Goal: Task Accomplishment & Management: Manage account settings

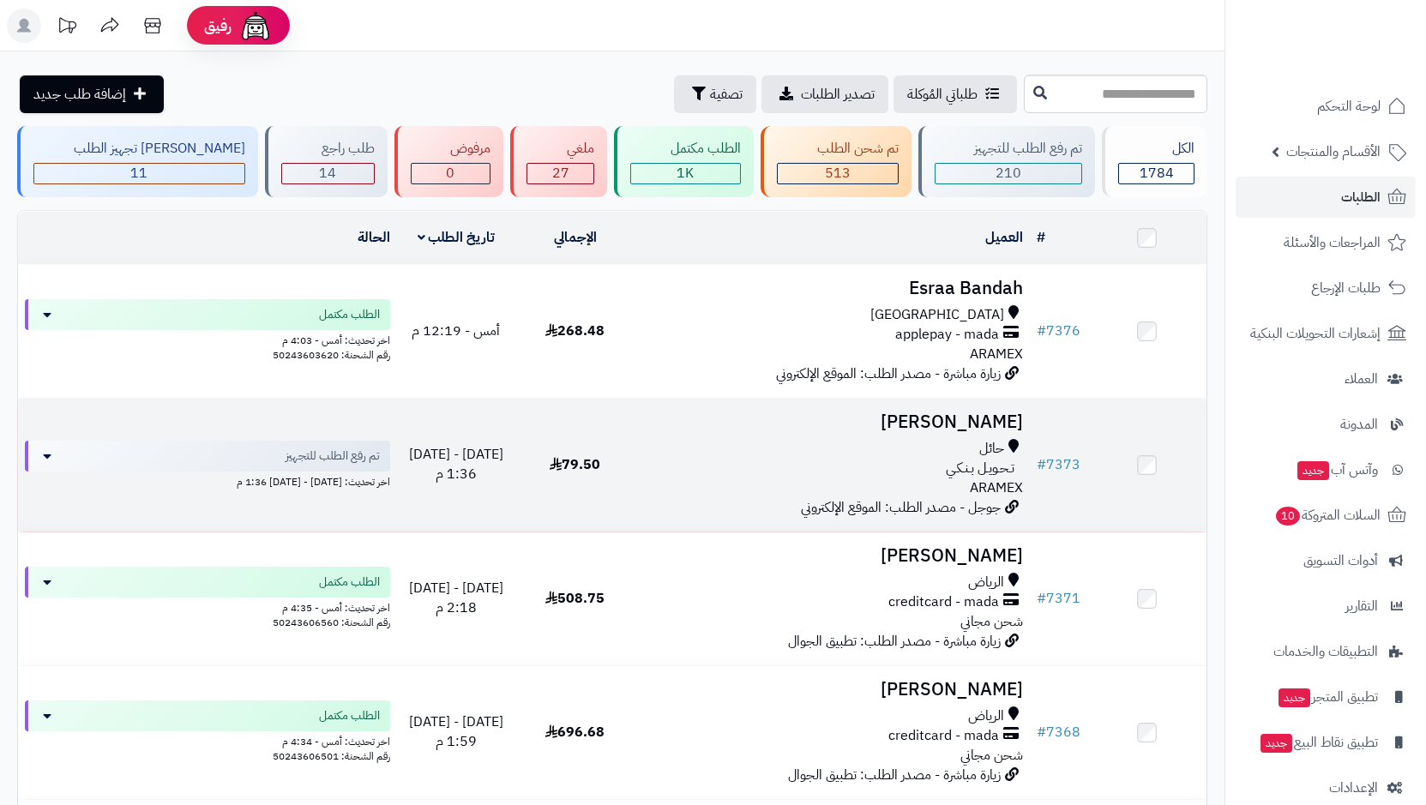
click at [984, 444] on span "حائل" at bounding box center [991, 449] width 25 height 20
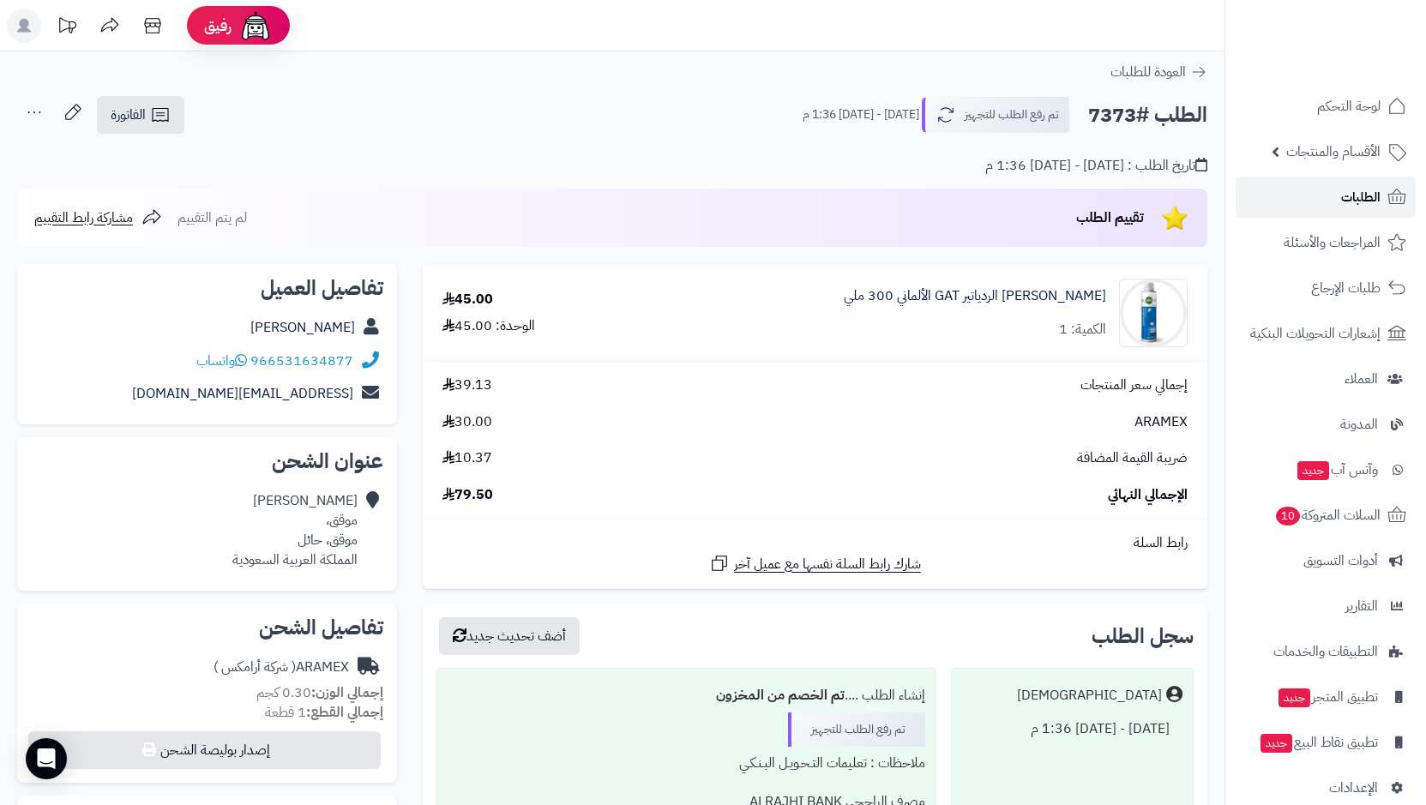
click at [1338, 197] on link "الطلبات" at bounding box center [1326, 197] width 180 height 41
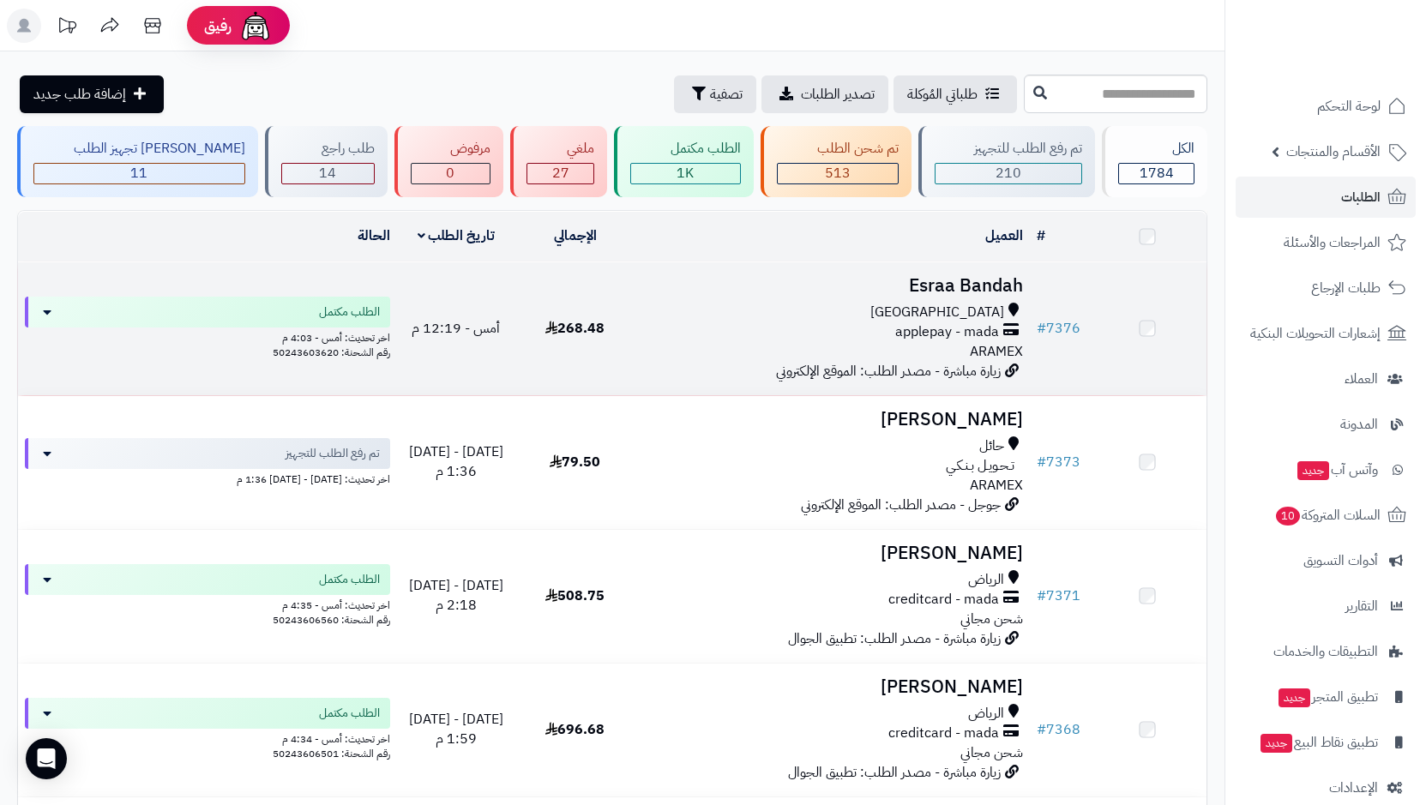
click at [984, 334] on span "applepay - mada" at bounding box center [947, 332] width 104 height 20
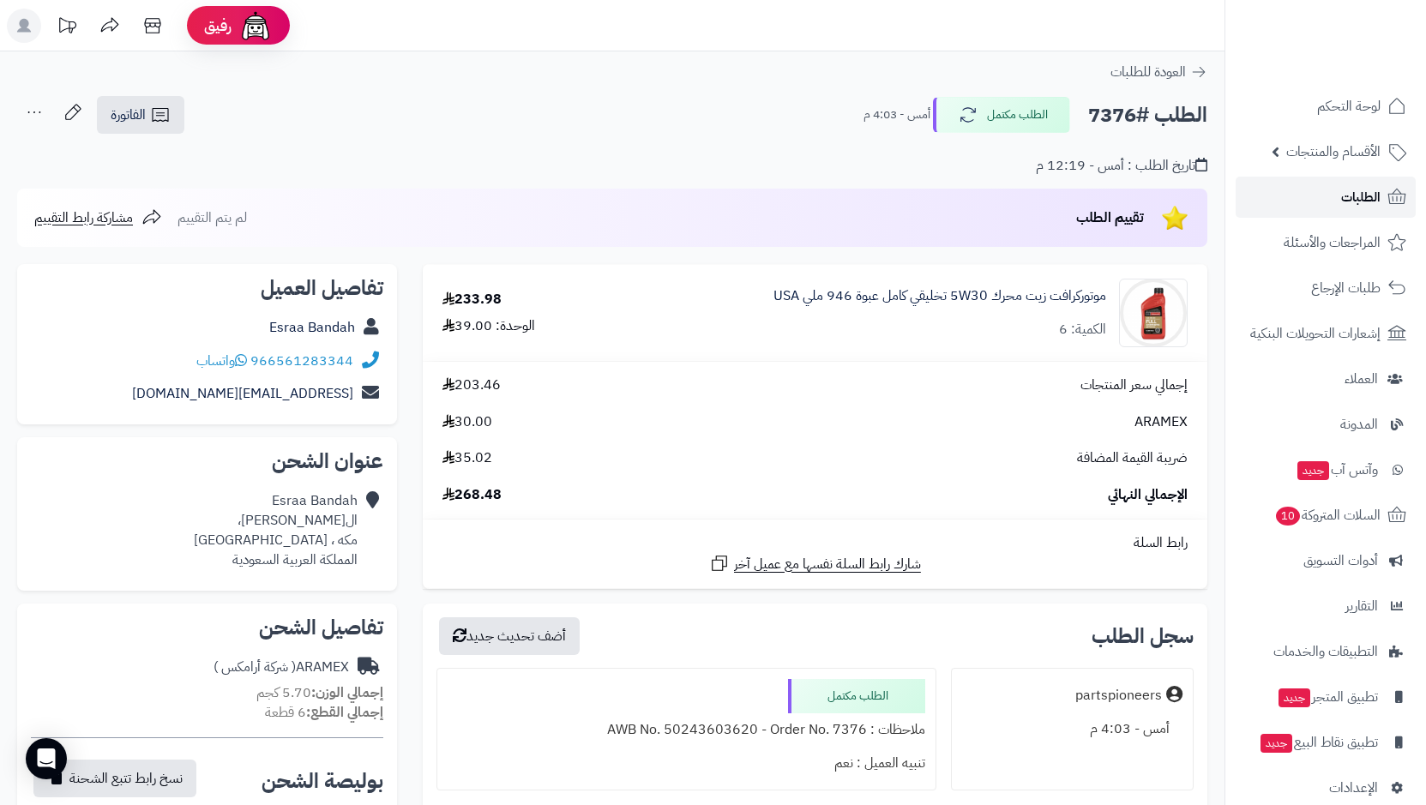
click at [1345, 202] on span "الطلبات" at bounding box center [1360, 197] width 39 height 24
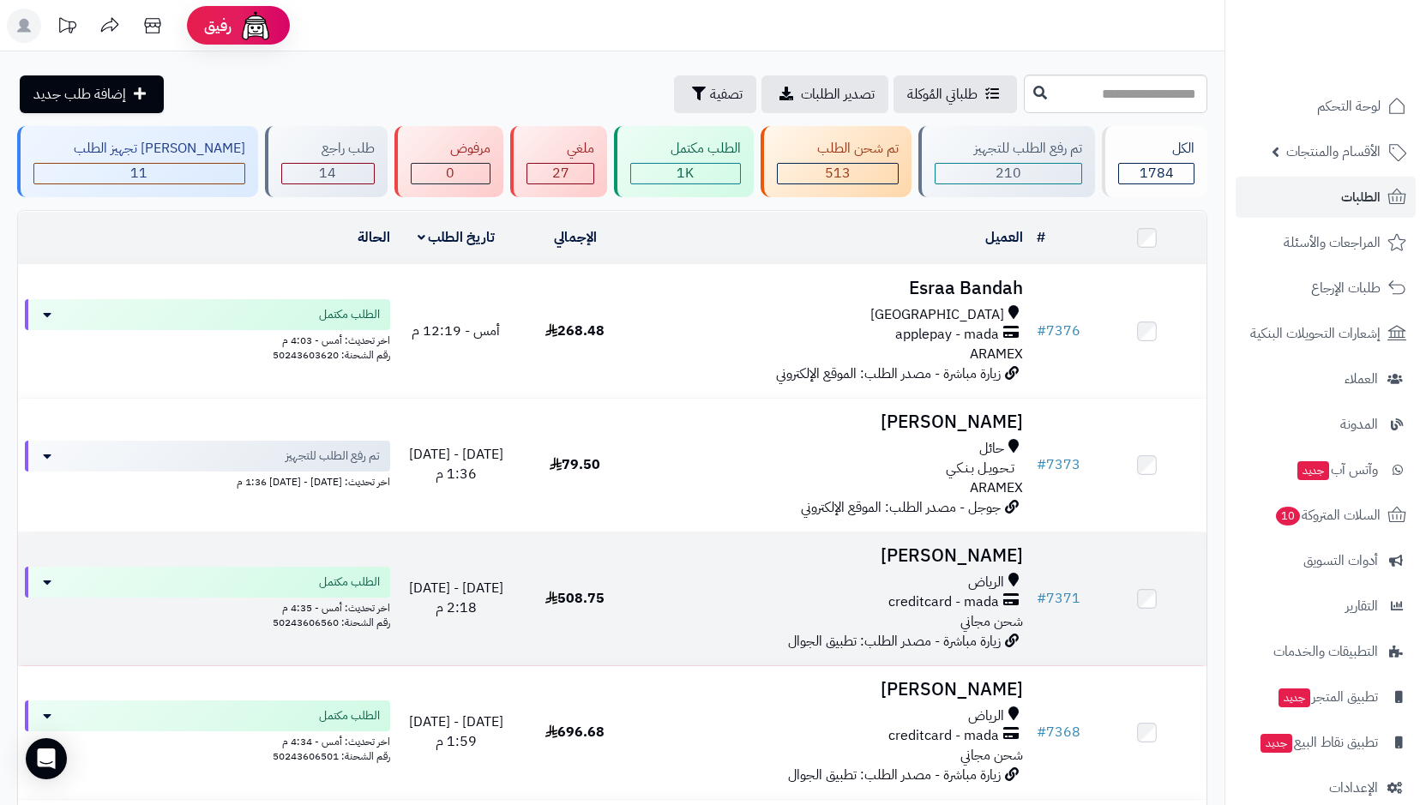
scroll to position [86, 0]
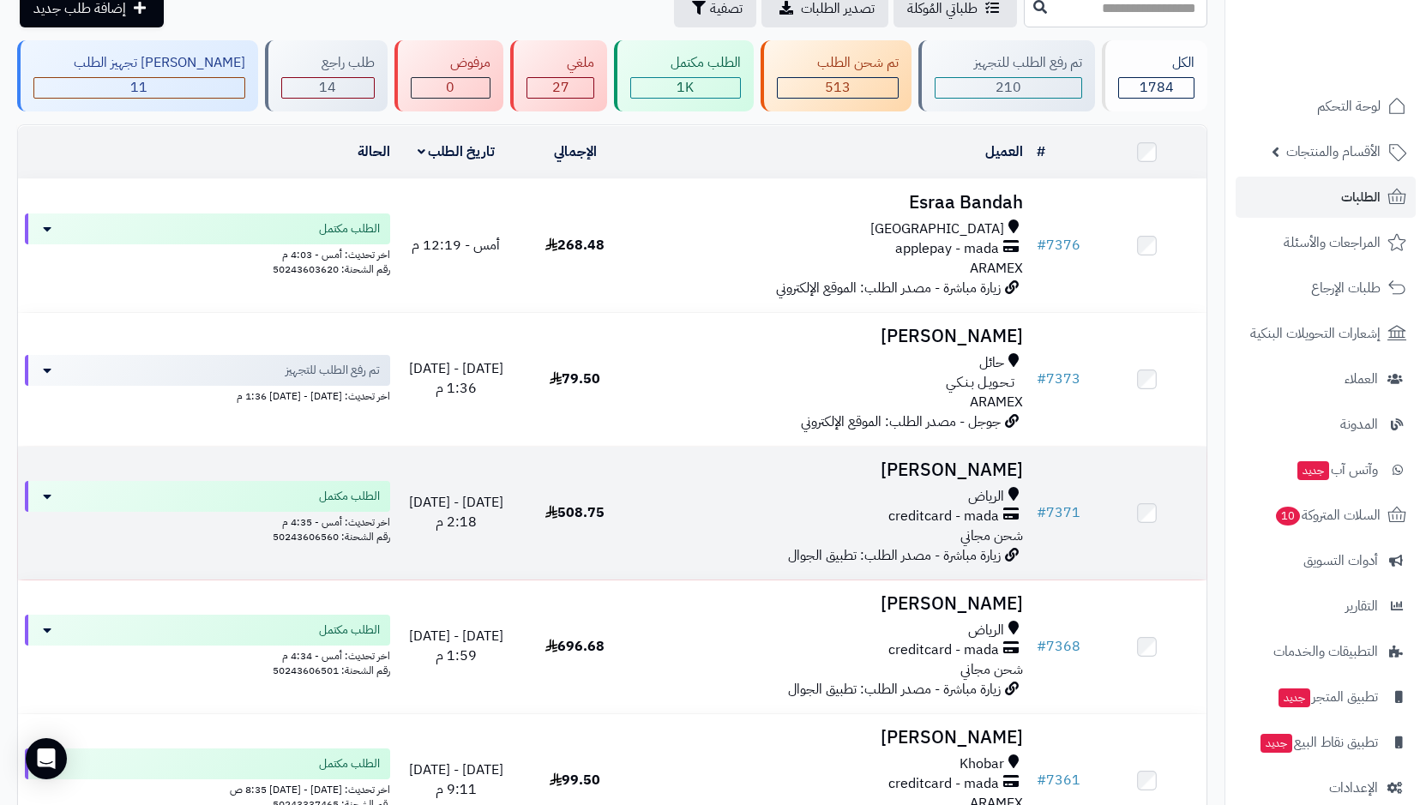
click at [981, 526] on span "شحن مجاني" at bounding box center [991, 536] width 63 height 21
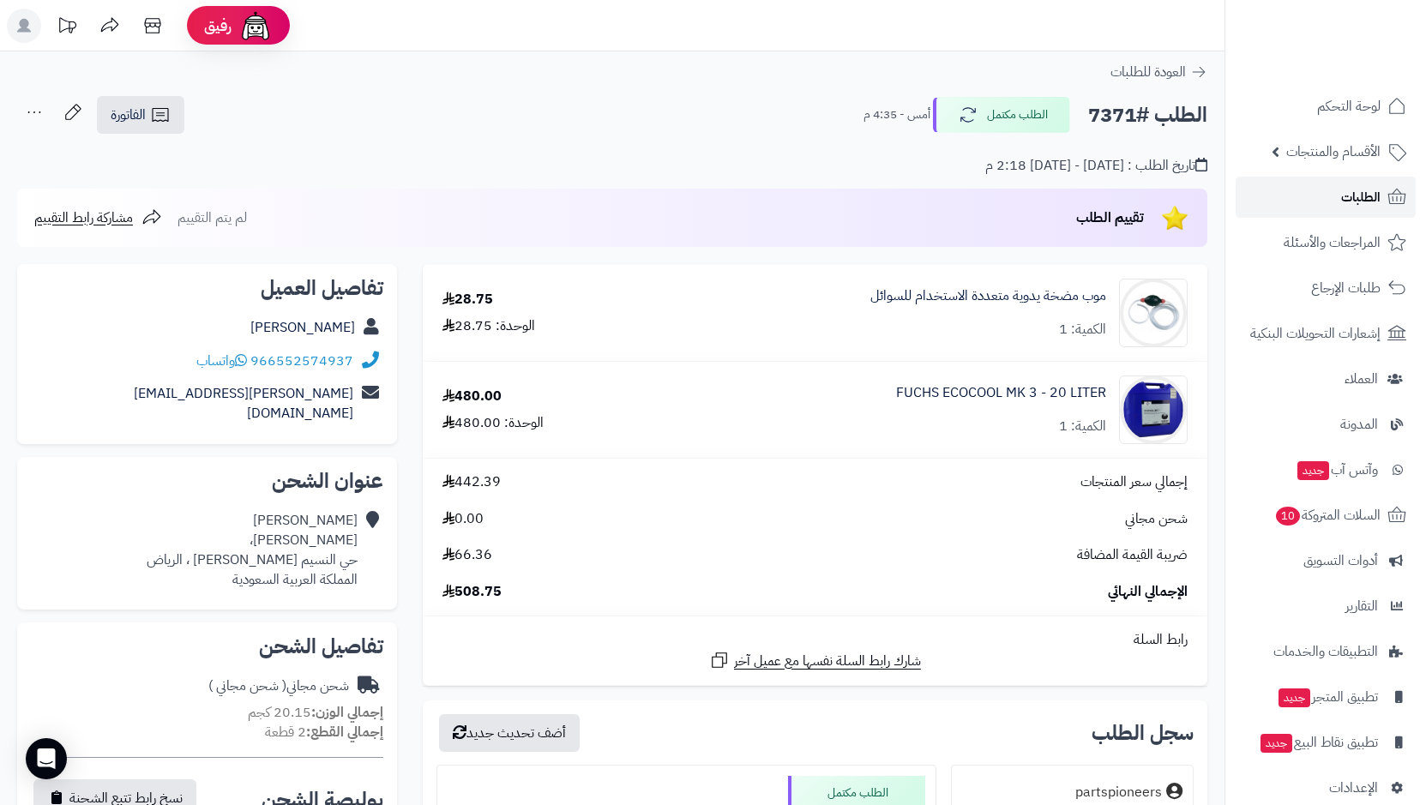
click at [1288, 205] on link "الطلبات" at bounding box center [1326, 197] width 180 height 41
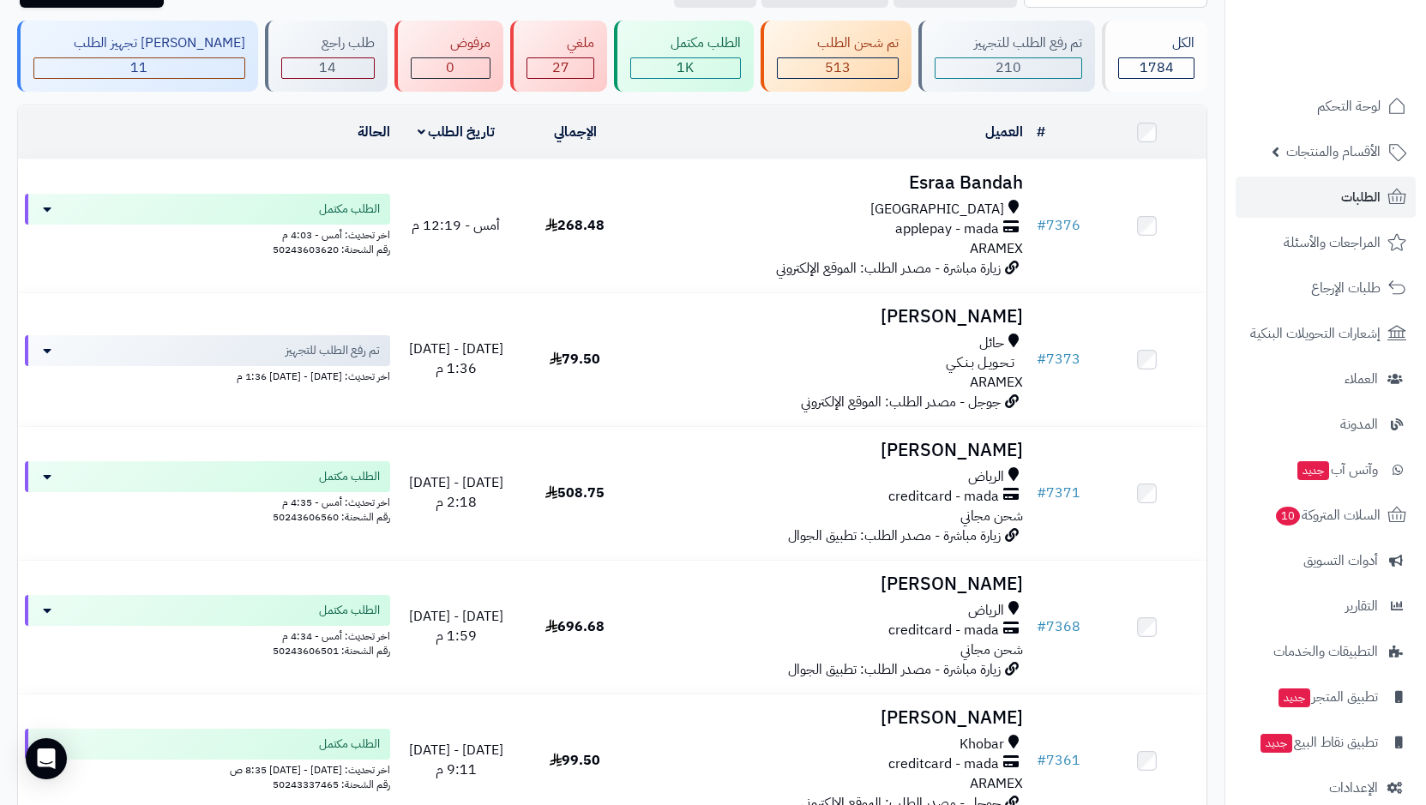
scroll to position [86, 0]
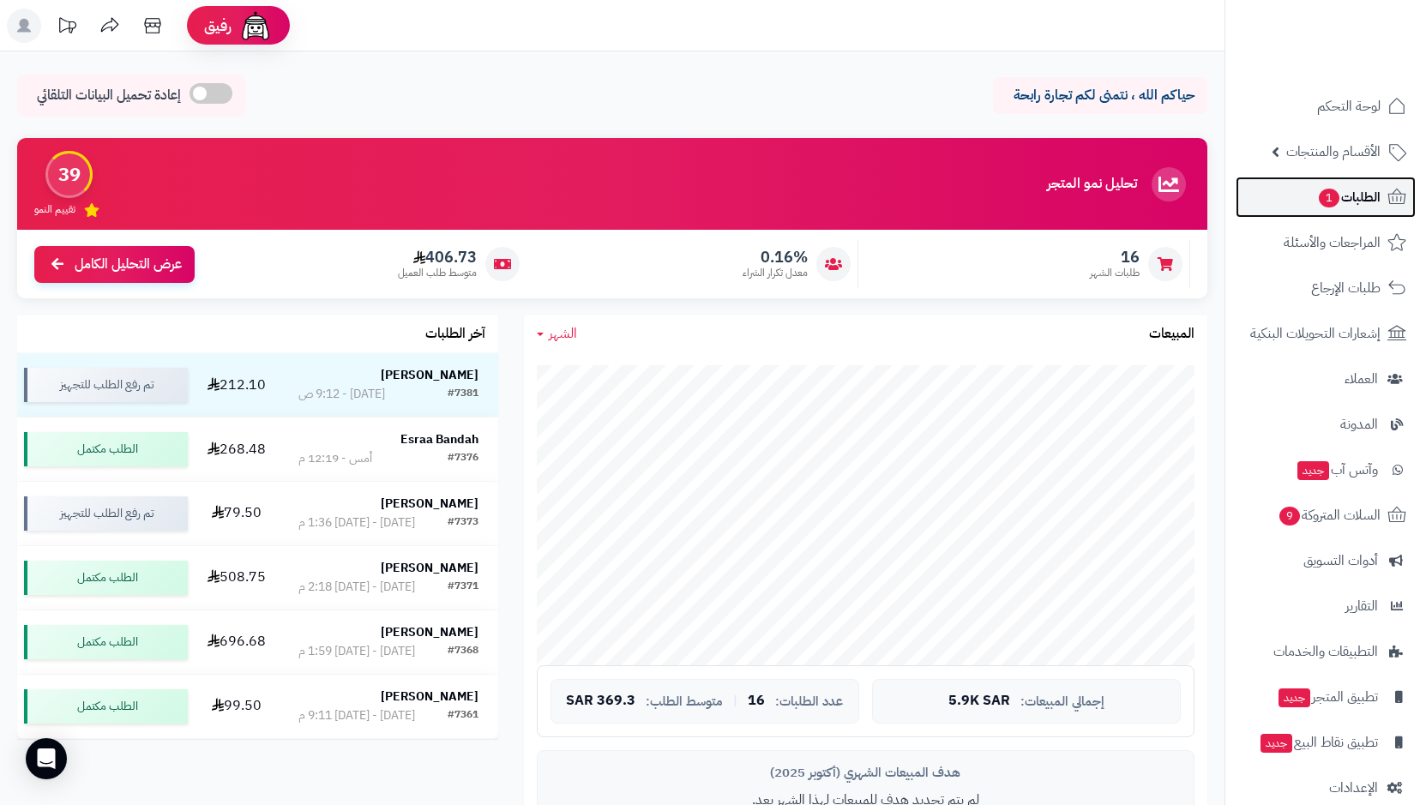
click at [1356, 196] on span "الطلبات 1" at bounding box center [1348, 197] width 63 height 24
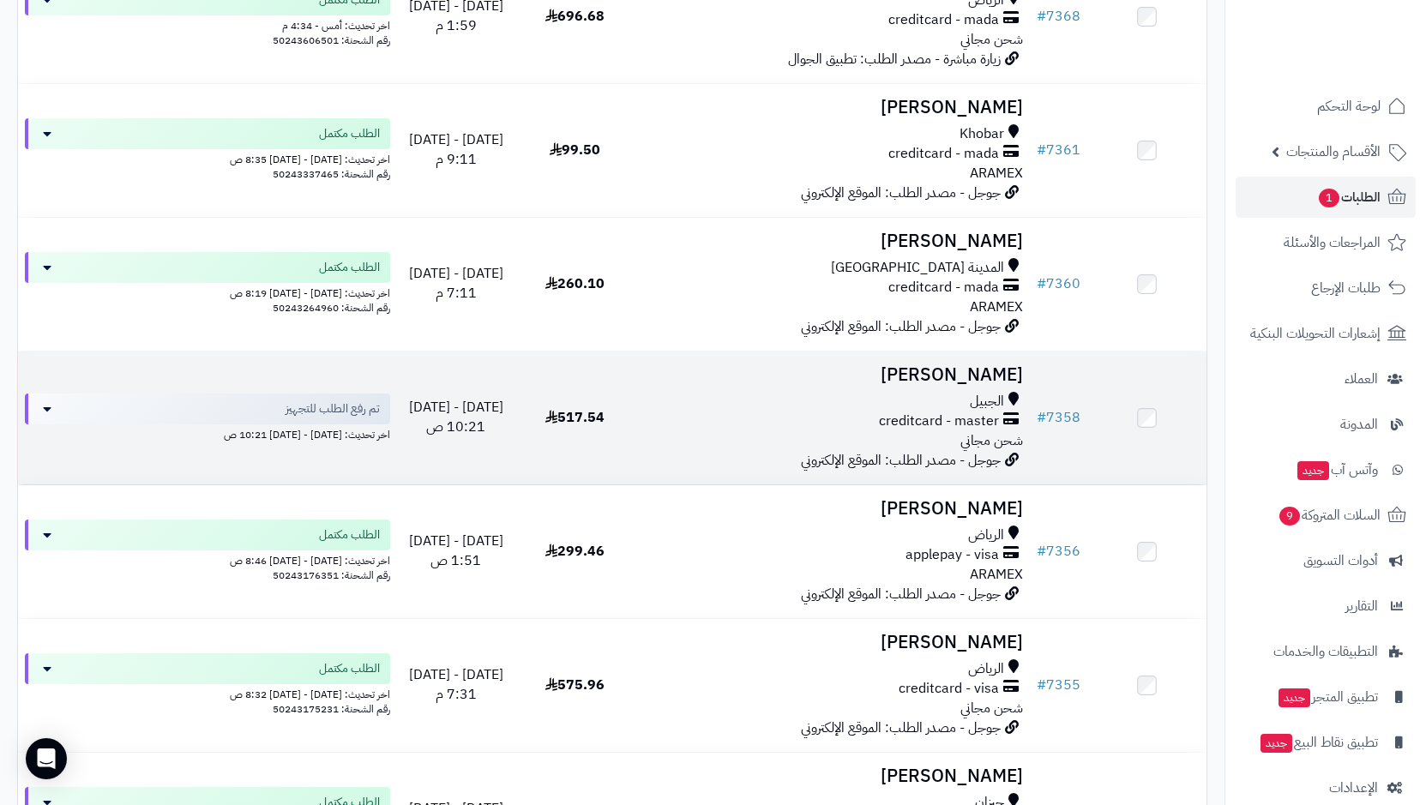
scroll to position [857, 0]
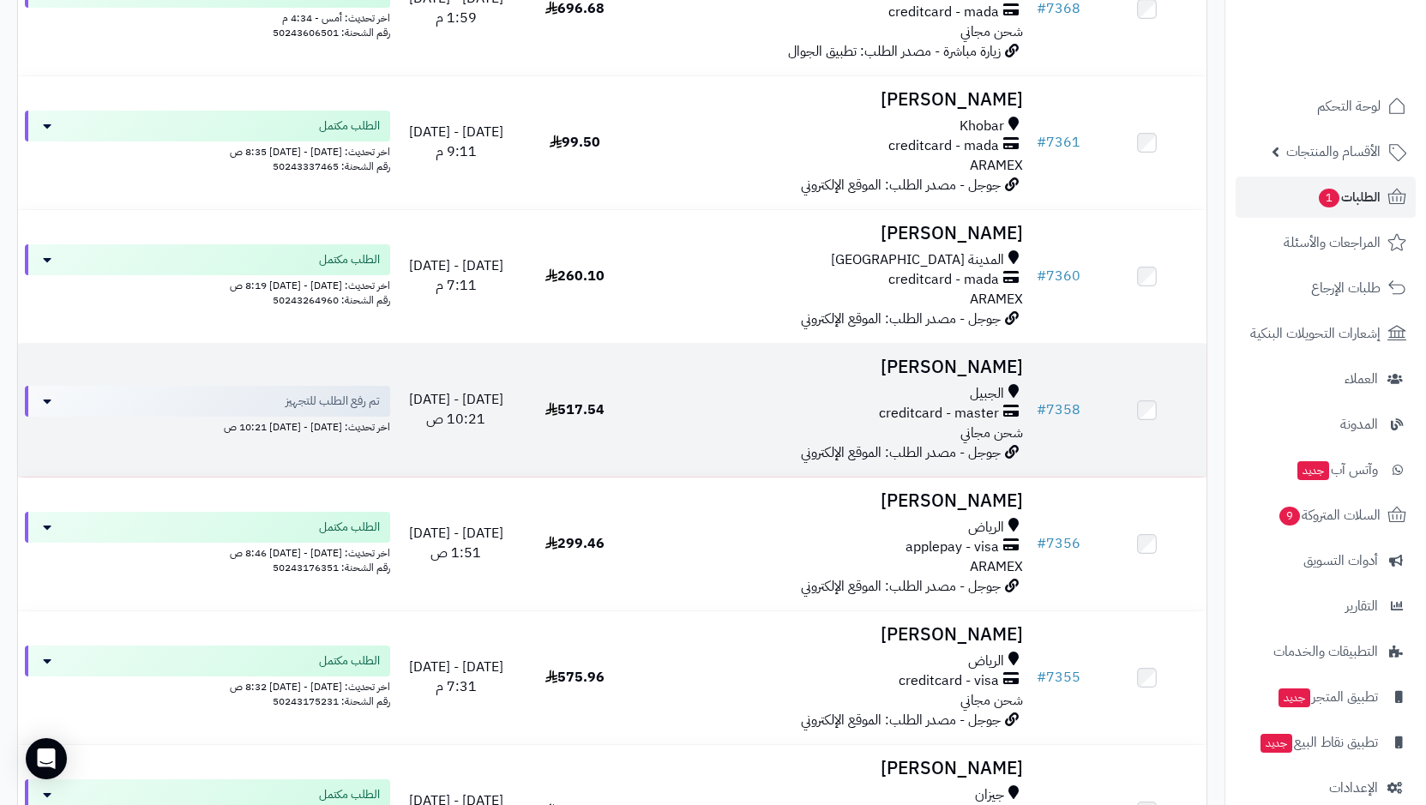
click at [969, 423] on span "شحن مجاني" at bounding box center [991, 433] width 63 height 21
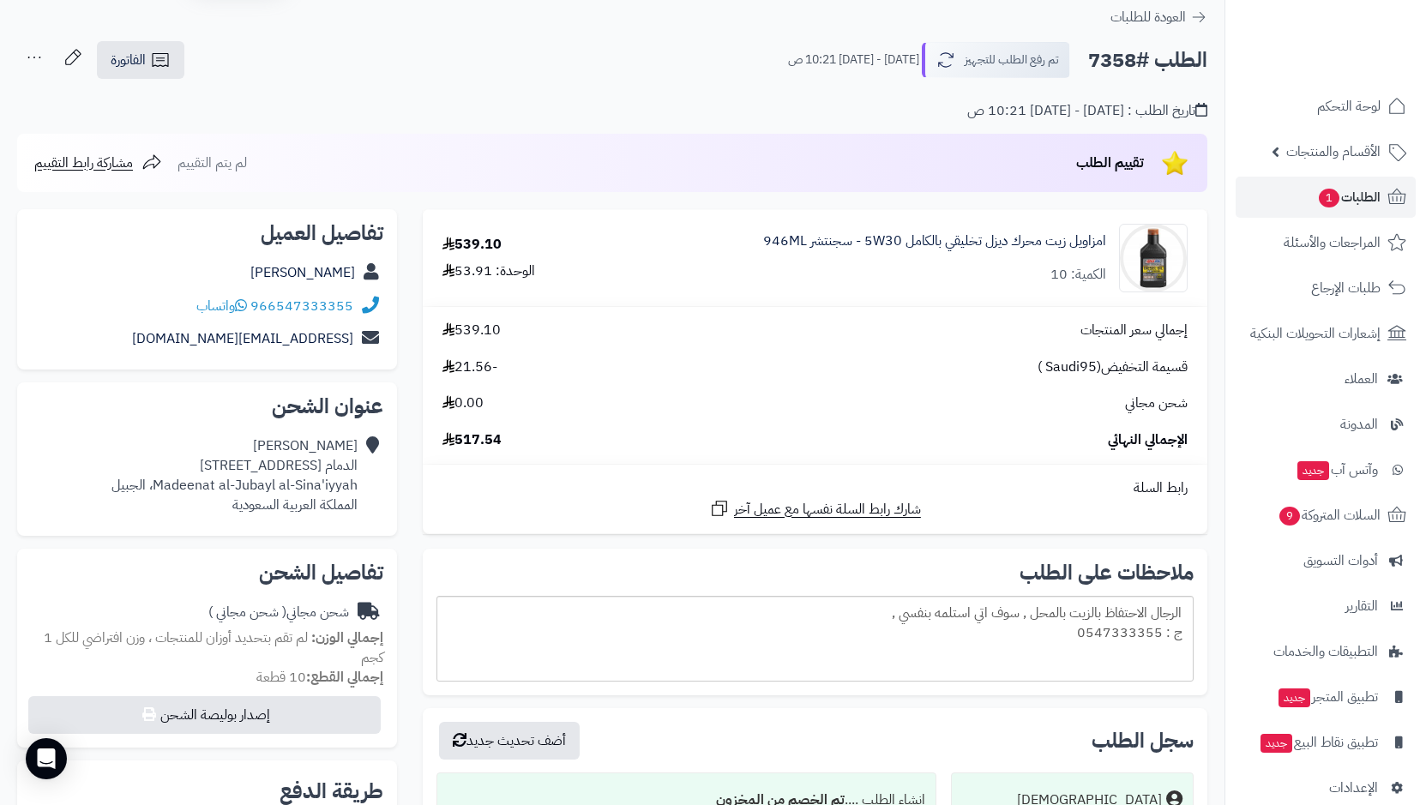
scroll to position [86, 0]
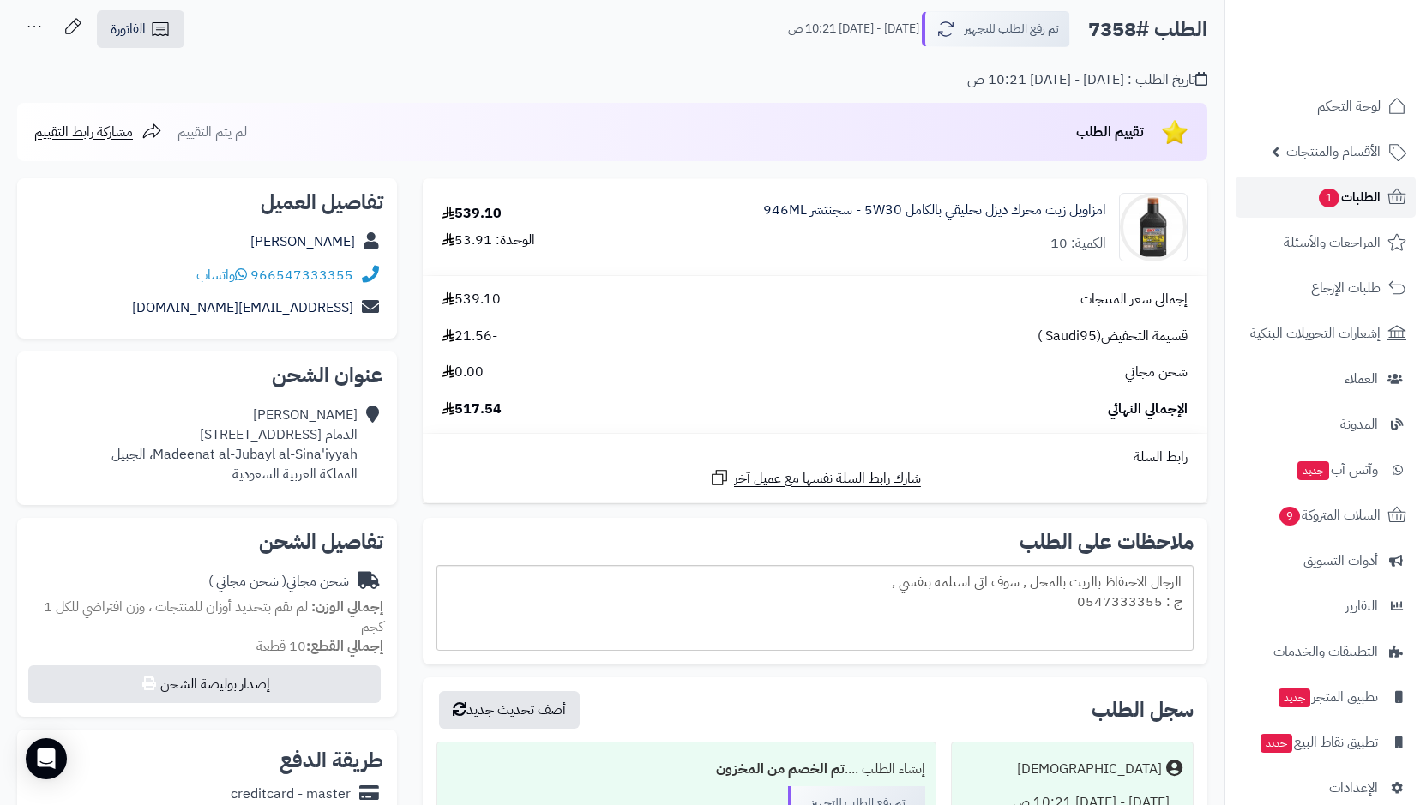
click at [1375, 191] on span "الطلبات 1" at bounding box center [1348, 197] width 63 height 24
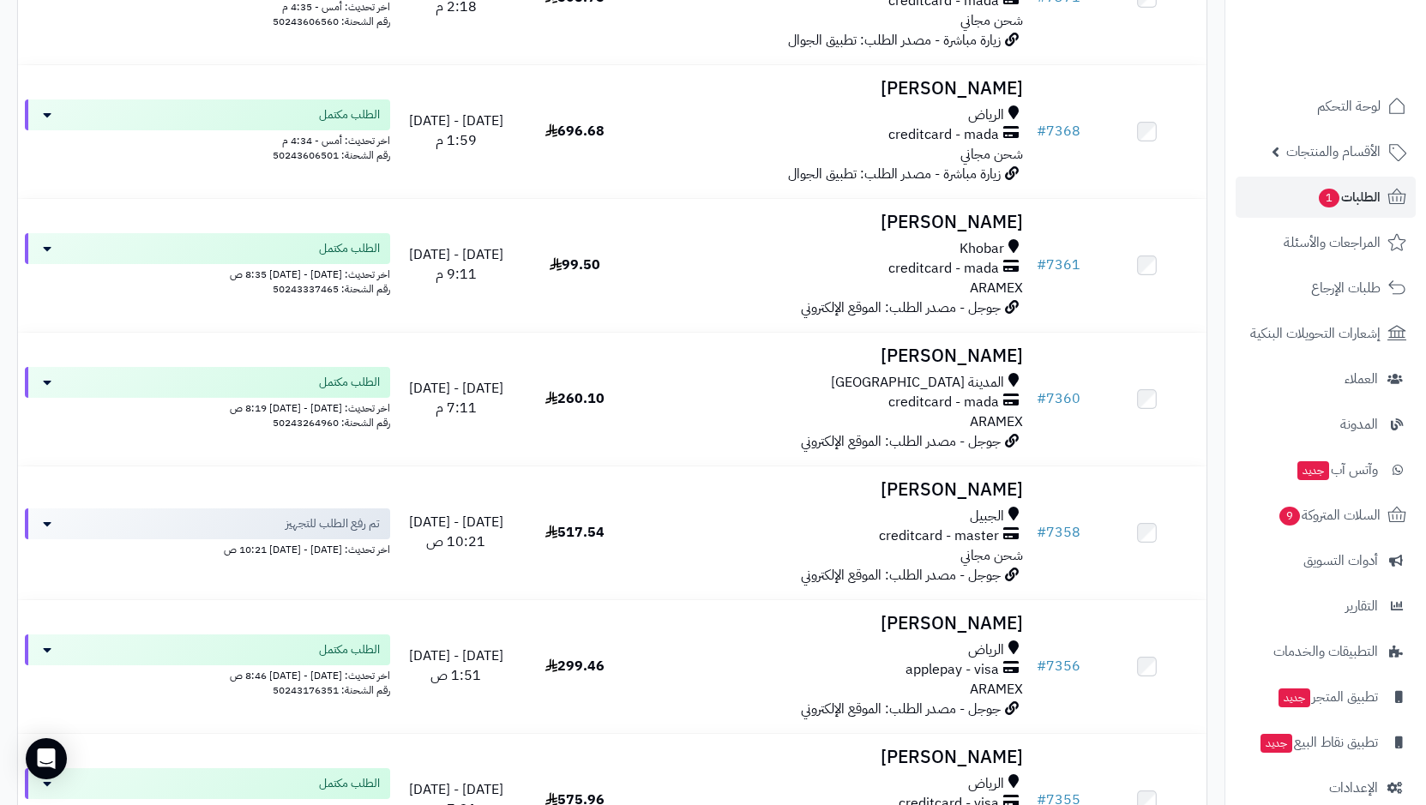
scroll to position [772, 0]
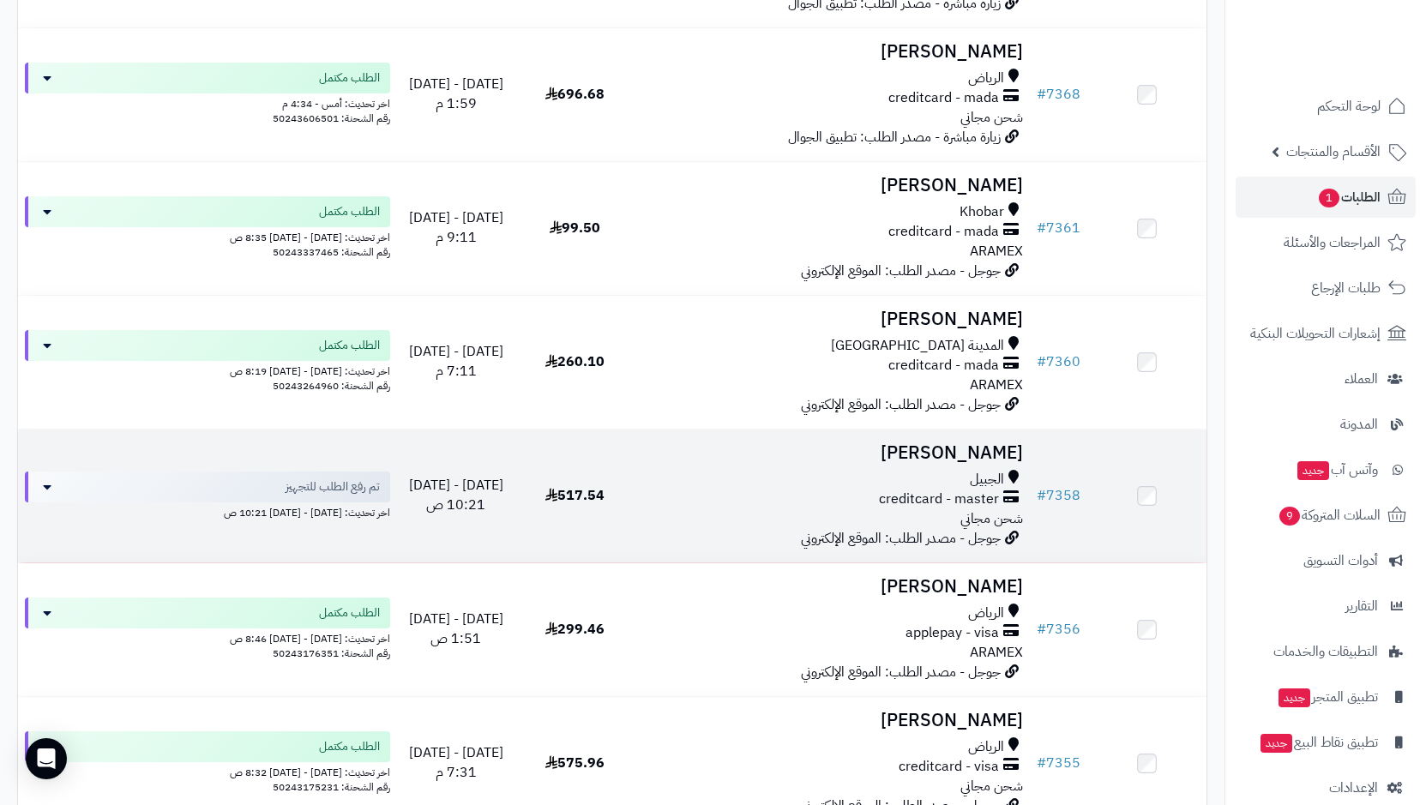
click at [882, 510] on div "الجبيل creditcard - master شحن مجاني" at bounding box center [832, 499] width 382 height 59
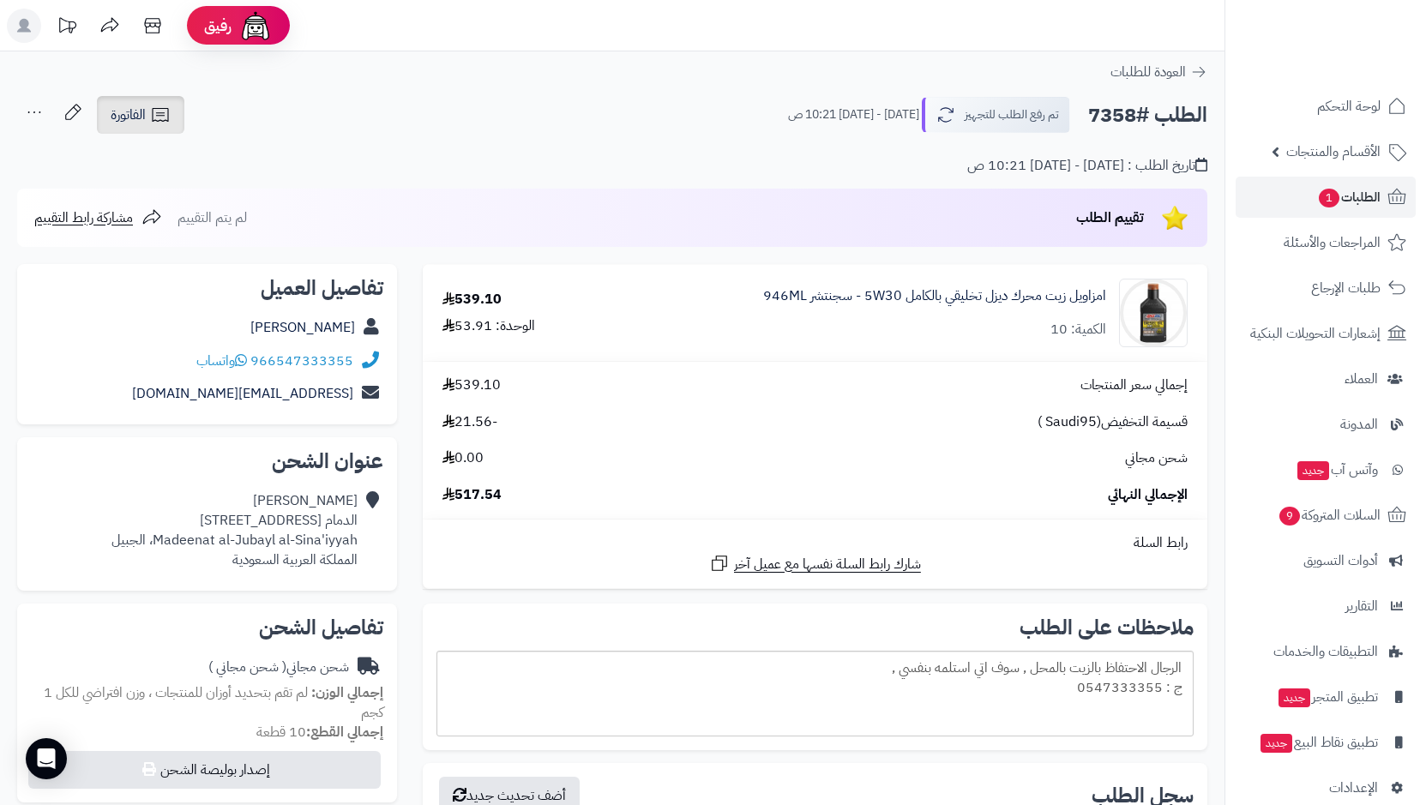
click at [120, 114] on span "الفاتورة" at bounding box center [128, 115] width 35 height 21
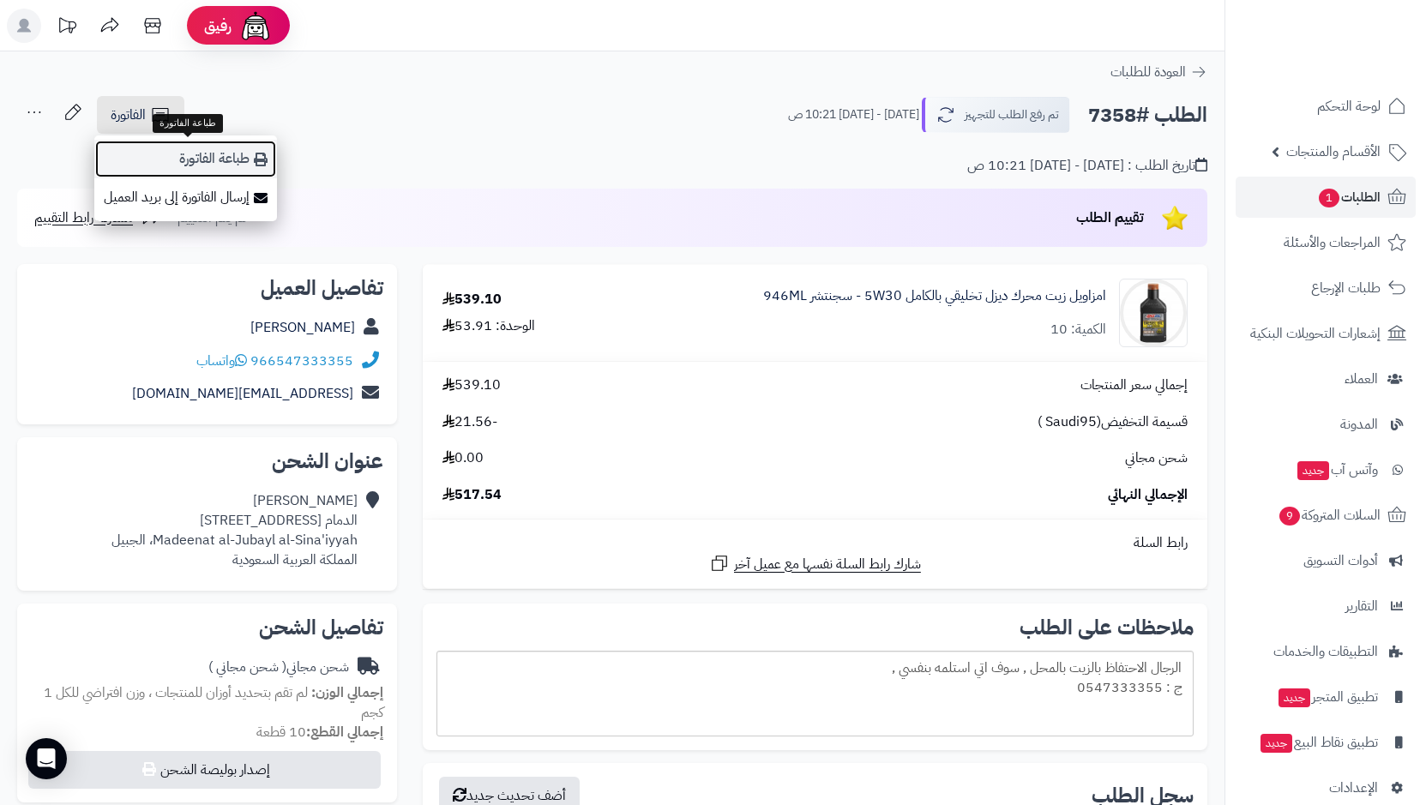
click at [233, 165] on link "طباعة الفاتورة" at bounding box center [185, 159] width 183 height 39
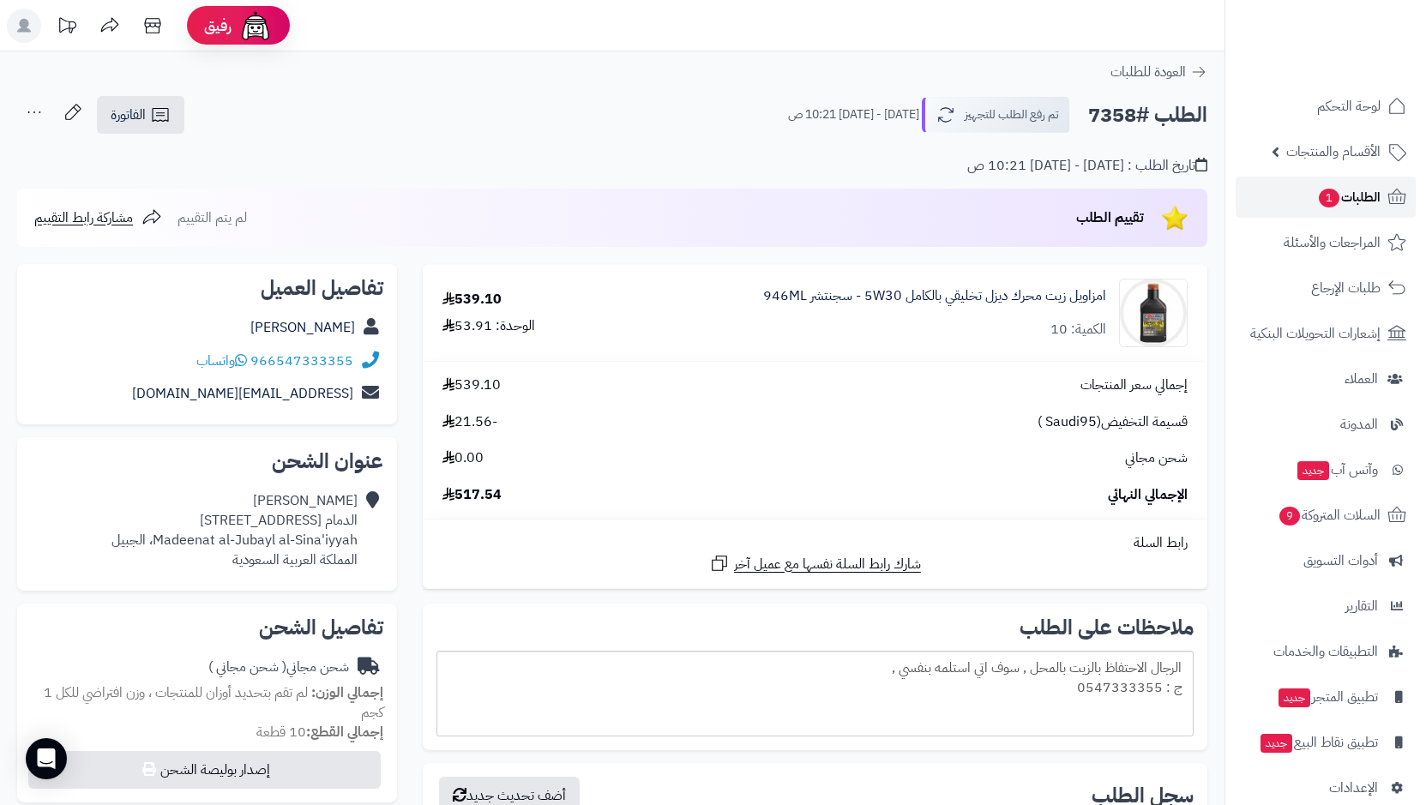
click at [1327, 191] on span "1" at bounding box center [1329, 198] width 21 height 19
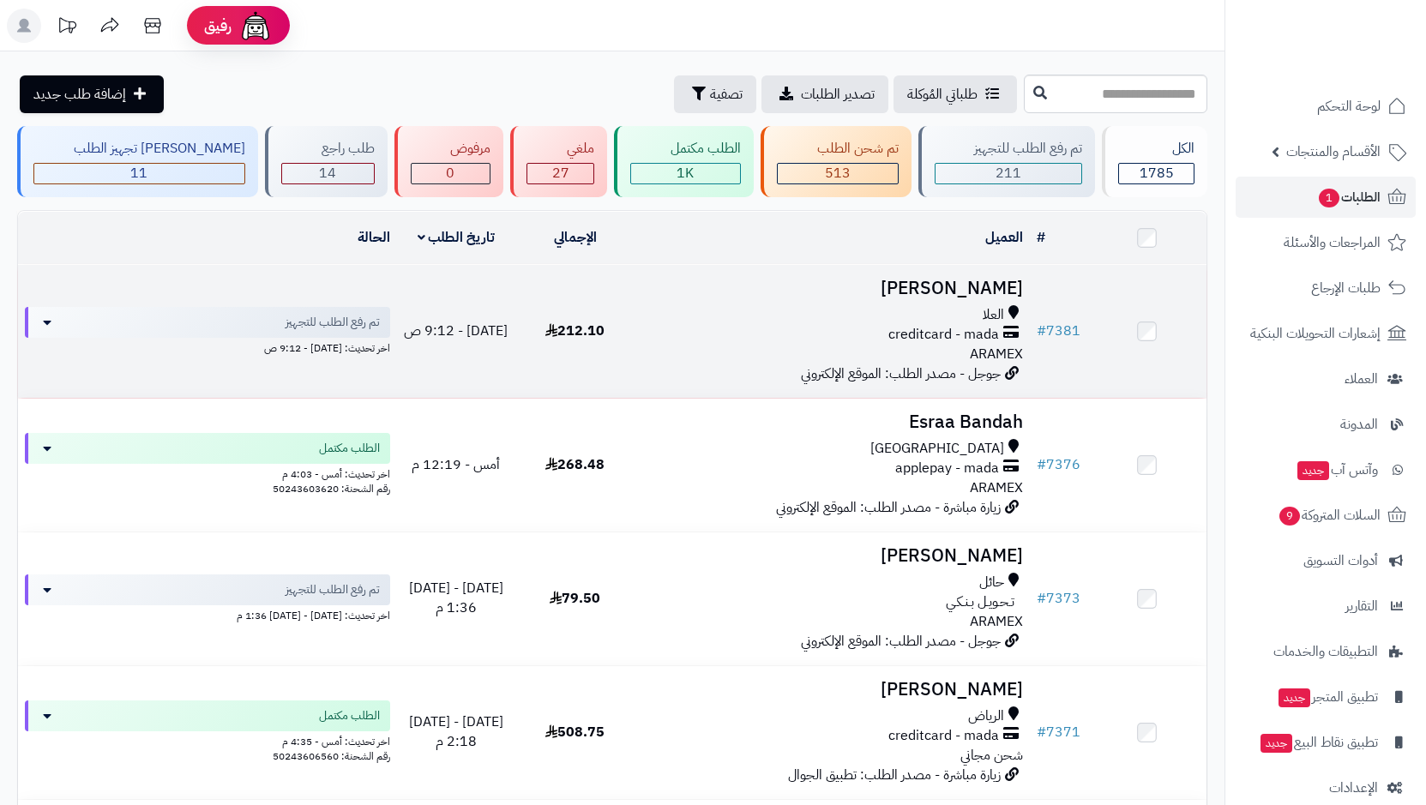
click at [805, 293] on h3 "محمد شكر" at bounding box center [832, 289] width 382 height 20
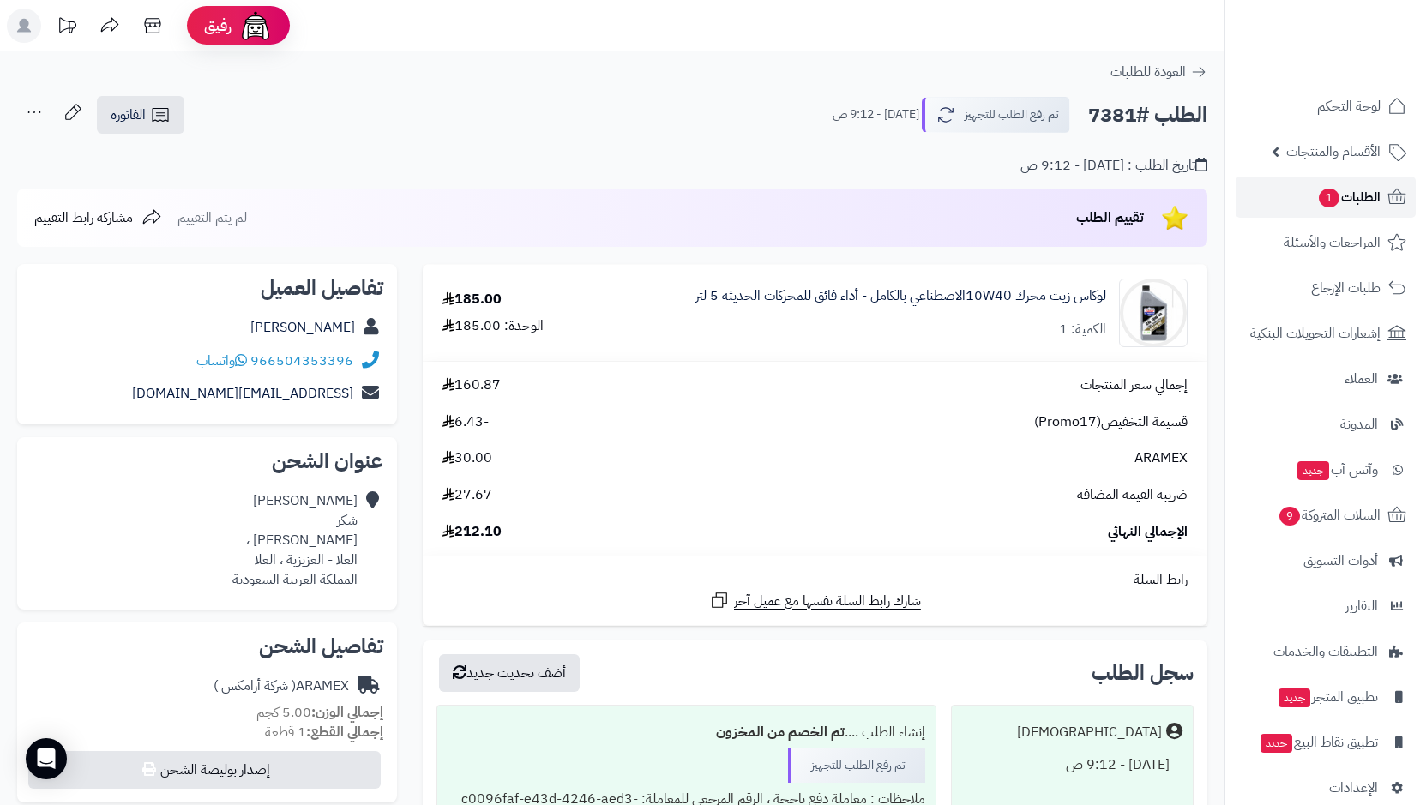
click at [1357, 196] on span "الطلبات 1" at bounding box center [1348, 197] width 63 height 24
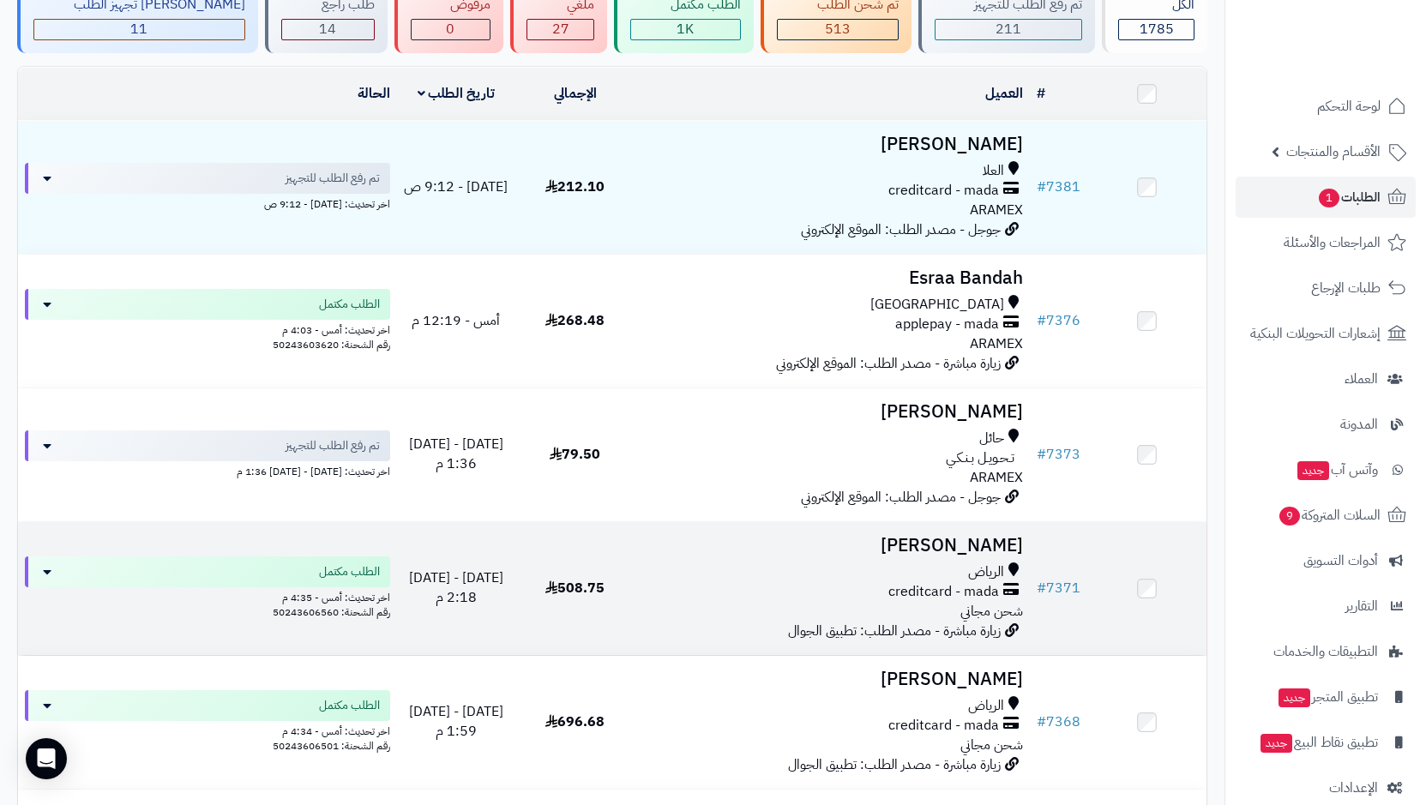
scroll to position [171, 0]
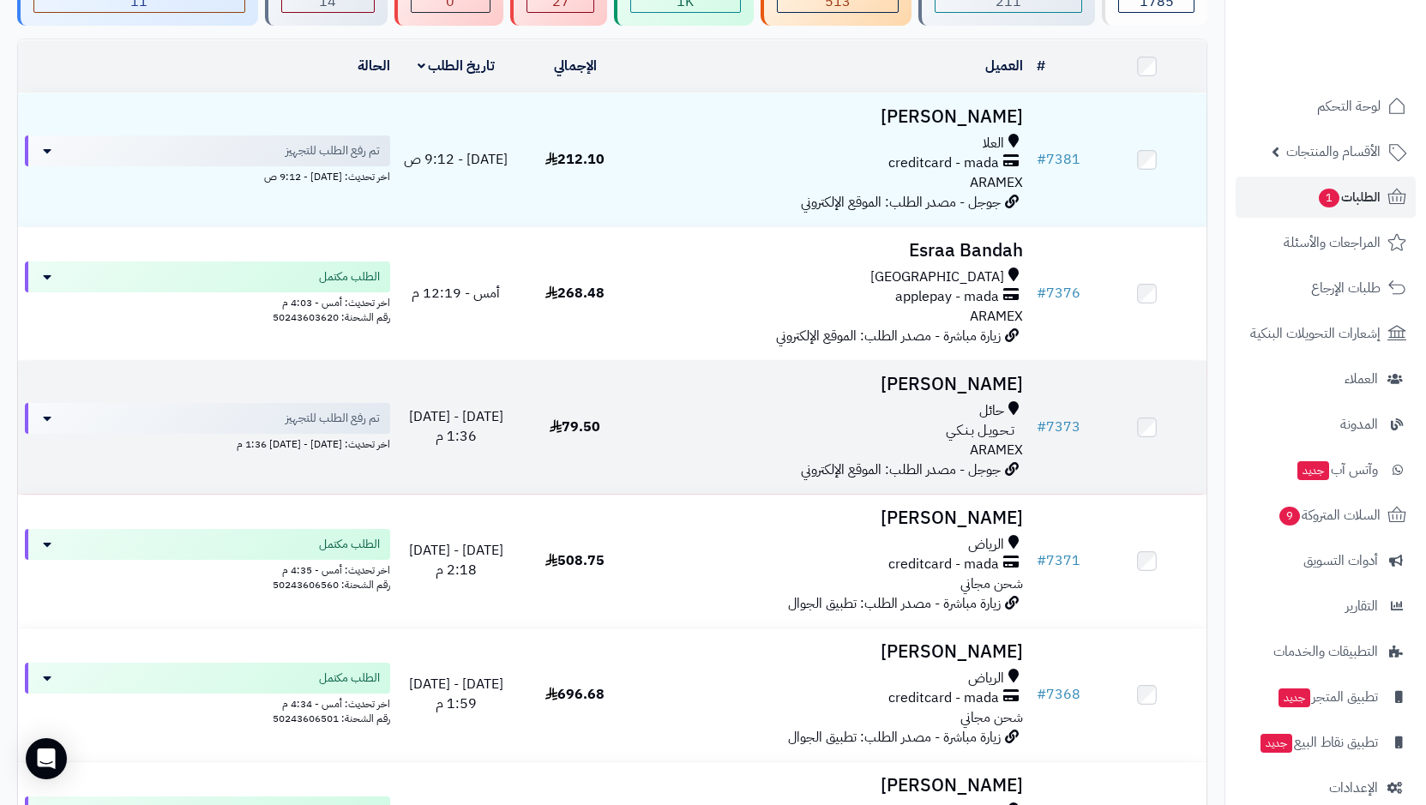
click at [934, 448] on div "حائل تـحـويـل بـنـكـي ARAMEX" at bounding box center [832, 430] width 382 height 59
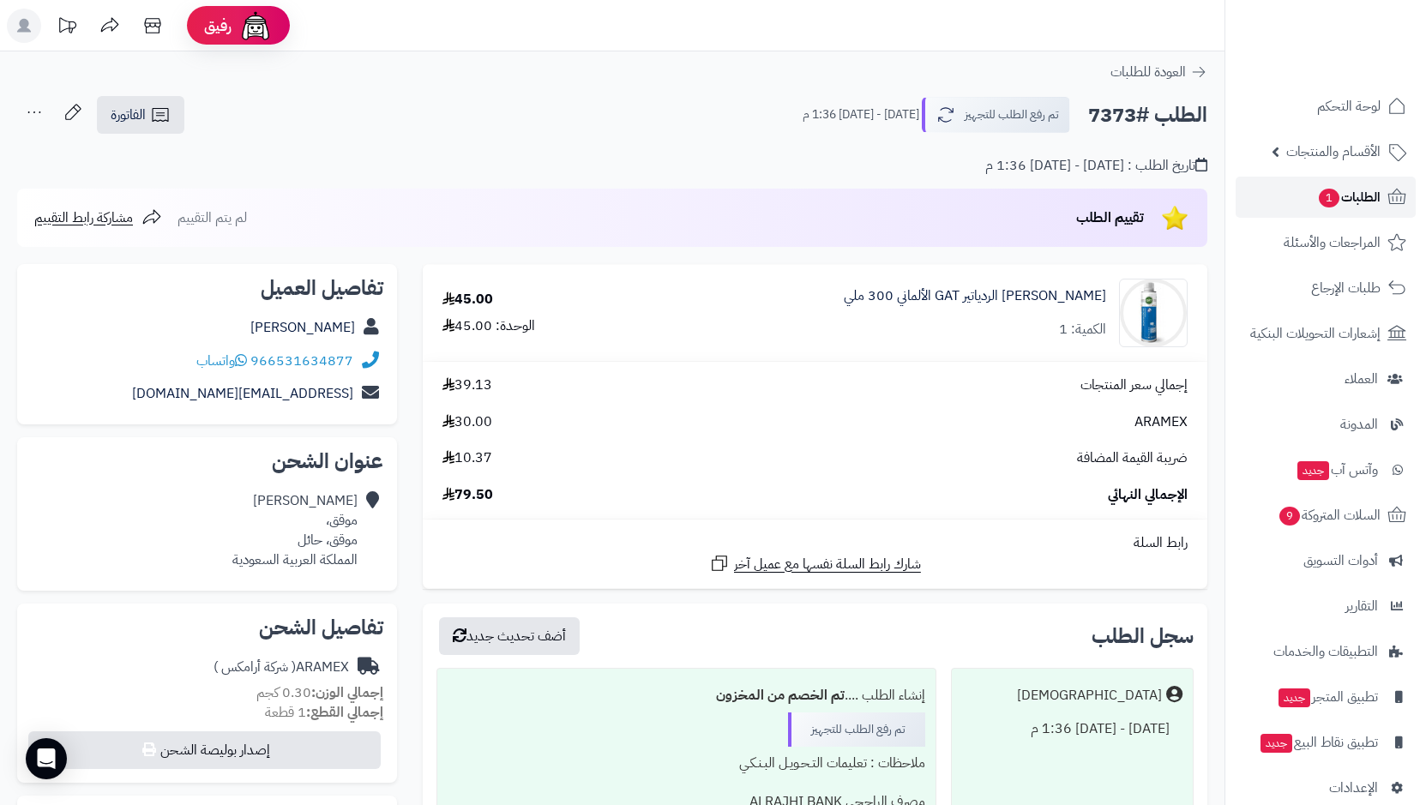
click at [1388, 187] on icon at bounding box center [1397, 197] width 21 height 21
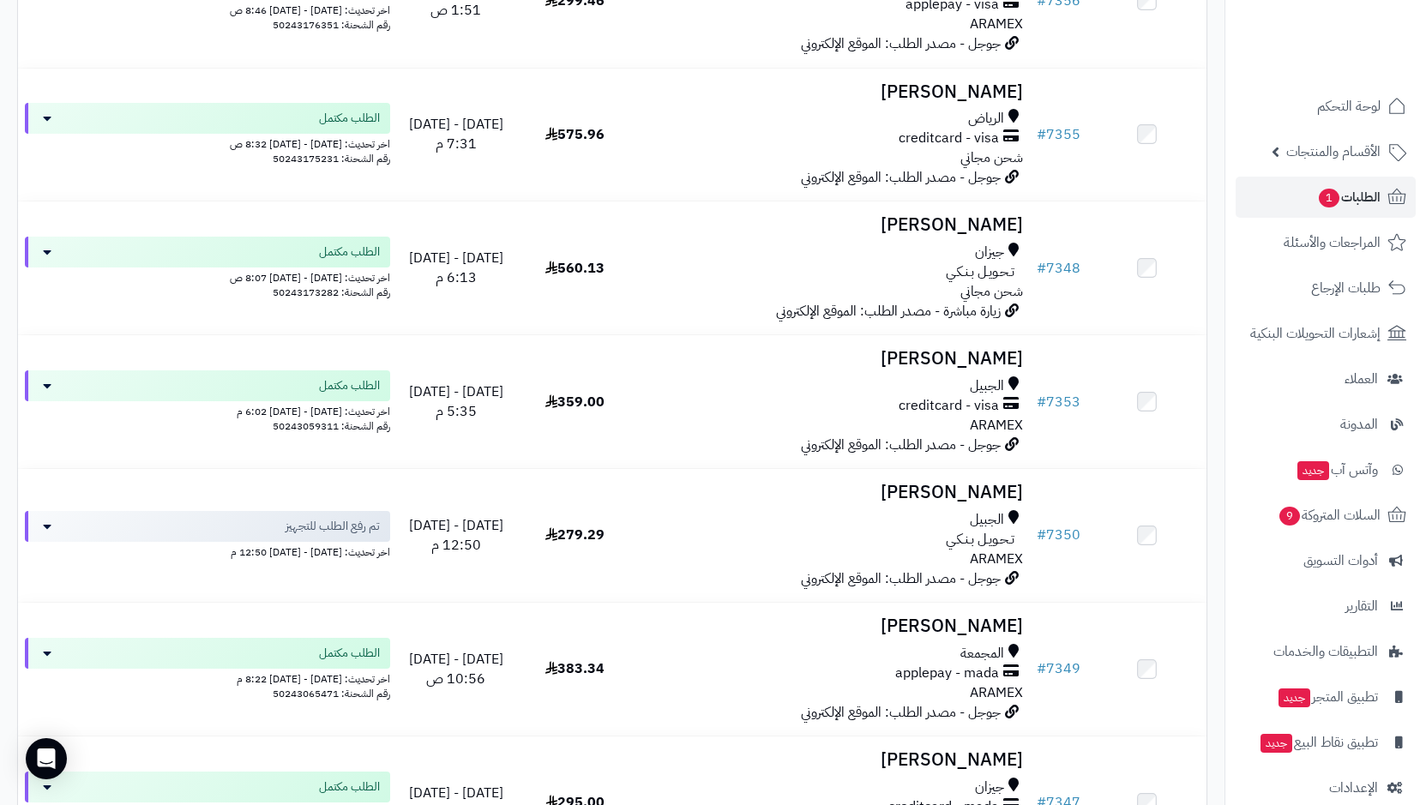
scroll to position [1458, 0]
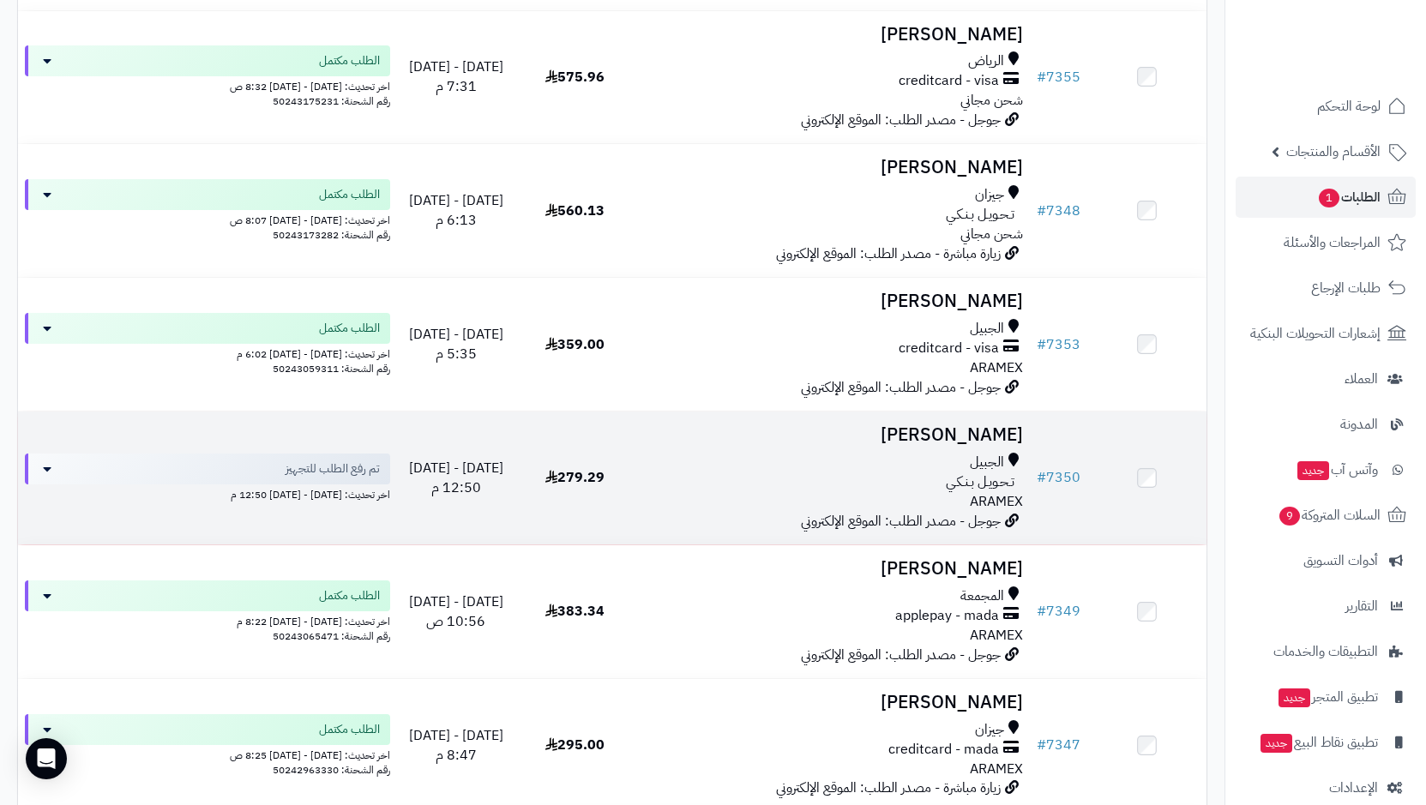
click at [932, 475] on div "تـحـويـل بـنـكـي" at bounding box center [832, 482] width 382 height 20
